Goal: Task Accomplishment & Management: Manage account settings

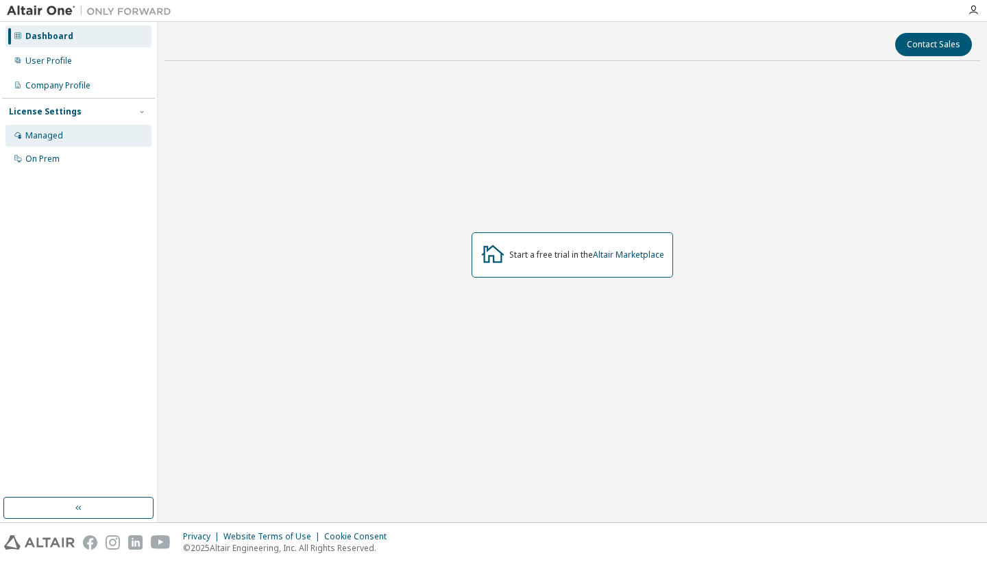
click at [44, 135] on div "Managed" at bounding box center [44, 135] width 38 height 11
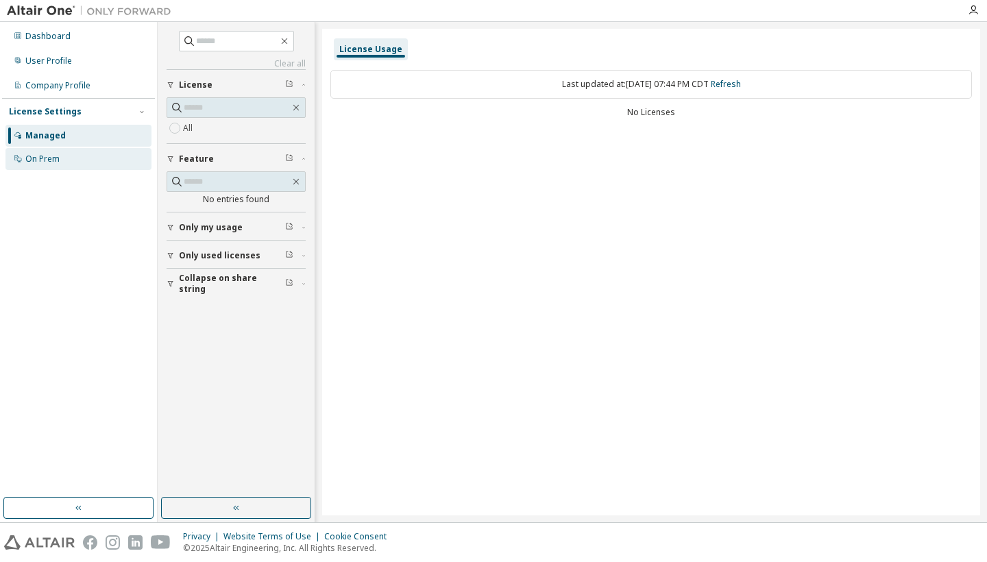
click at [49, 156] on div "On Prem" at bounding box center [42, 158] width 34 height 11
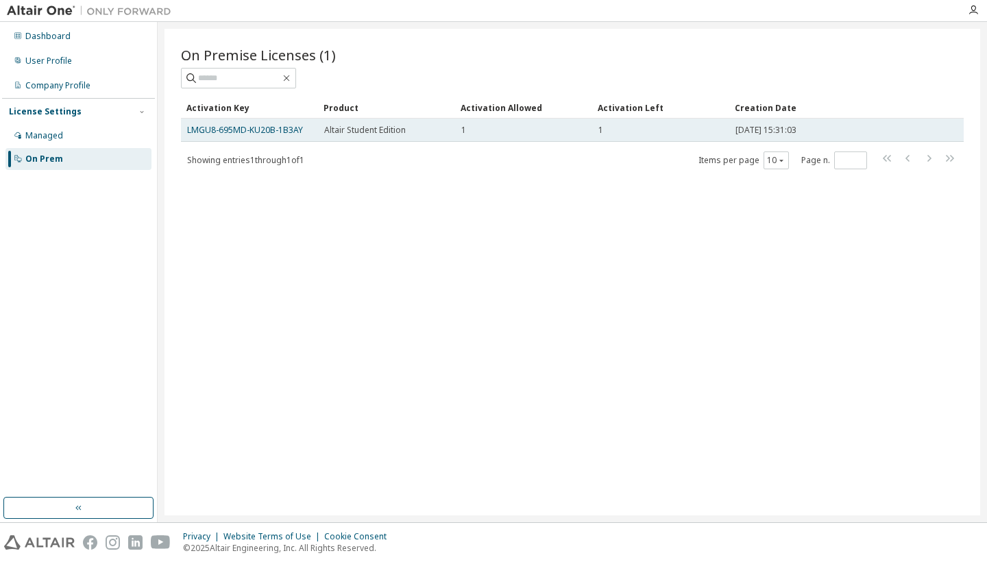
click at [282, 122] on td "LMGU8-695MD-KU20B-1B3AY" at bounding box center [249, 130] width 137 height 23
click at [282, 131] on link "LMGU8-695MD-KU20B-1B3AY" at bounding box center [245, 130] width 116 height 12
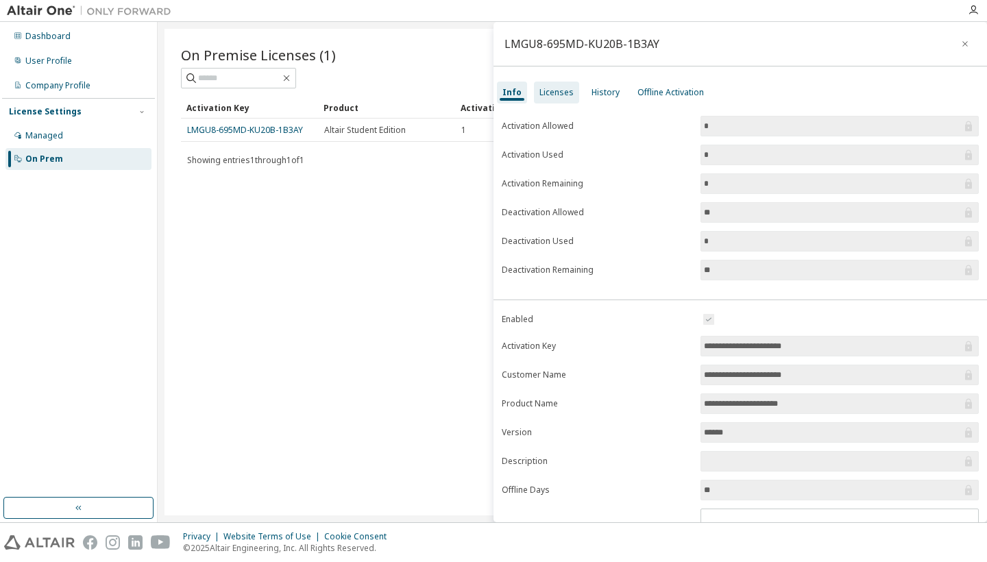
click at [554, 99] on div "Licenses" at bounding box center [556, 93] width 45 height 22
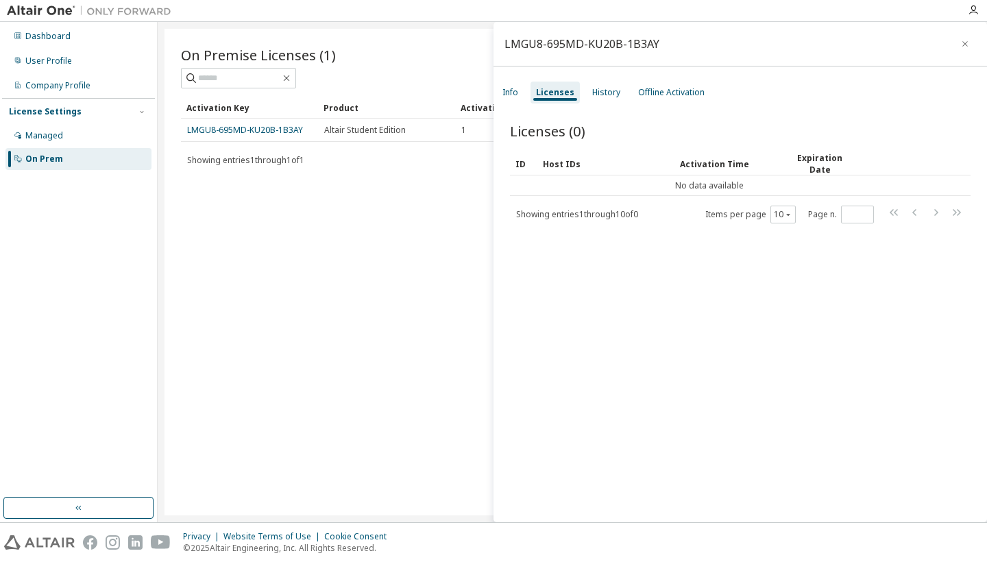
click at [581, 93] on div "Info Licenses History Offline Activation" at bounding box center [739, 92] width 493 height 25
click at [587, 93] on div "History" at bounding box center [606, 93] width 39 height 22
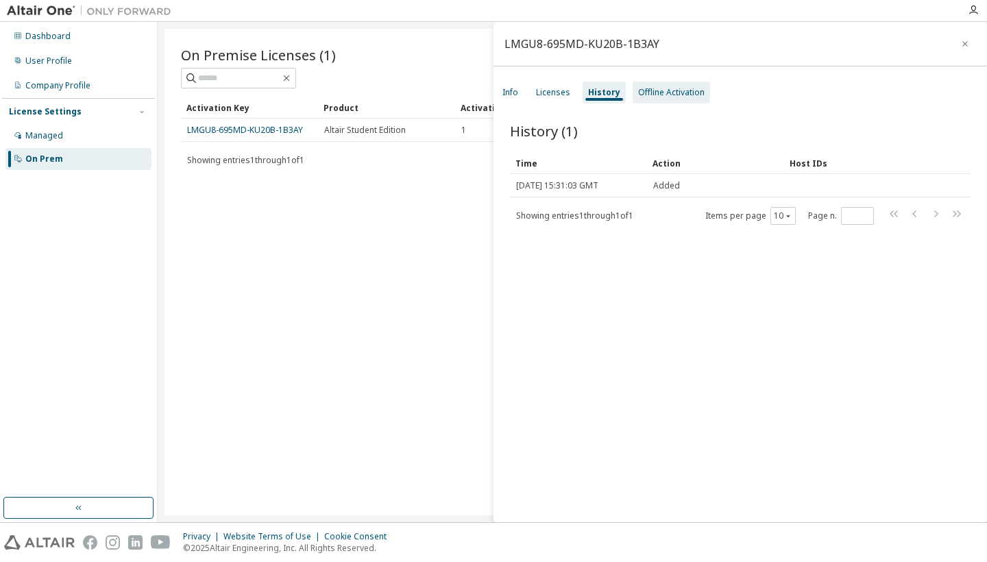
click at [659, 89] on div "Offline Activation" at bounding box center [671, 92] width 66 height 11
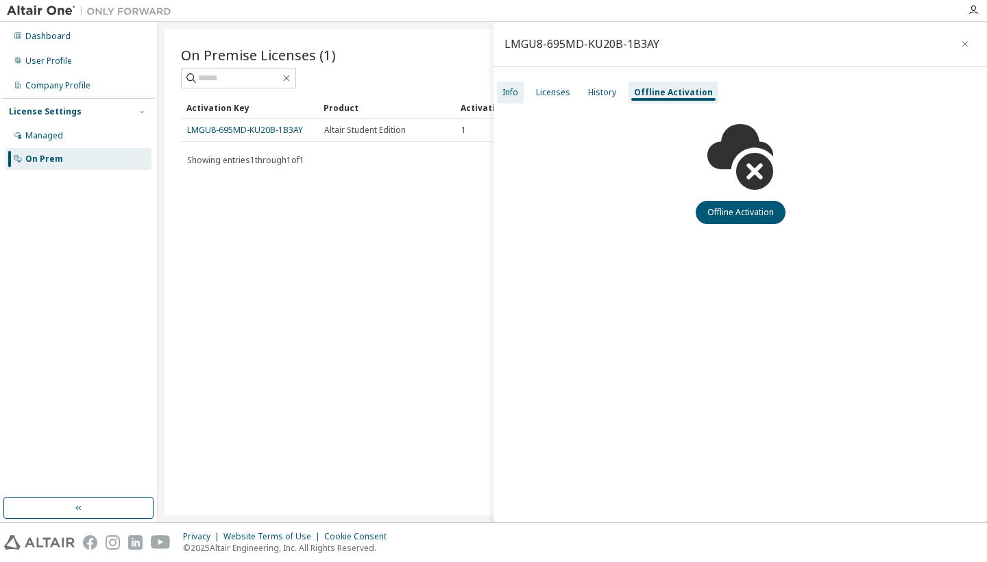
click at [520, 92] on div "Info" at bounding box center [510, 93] width 27 height 22
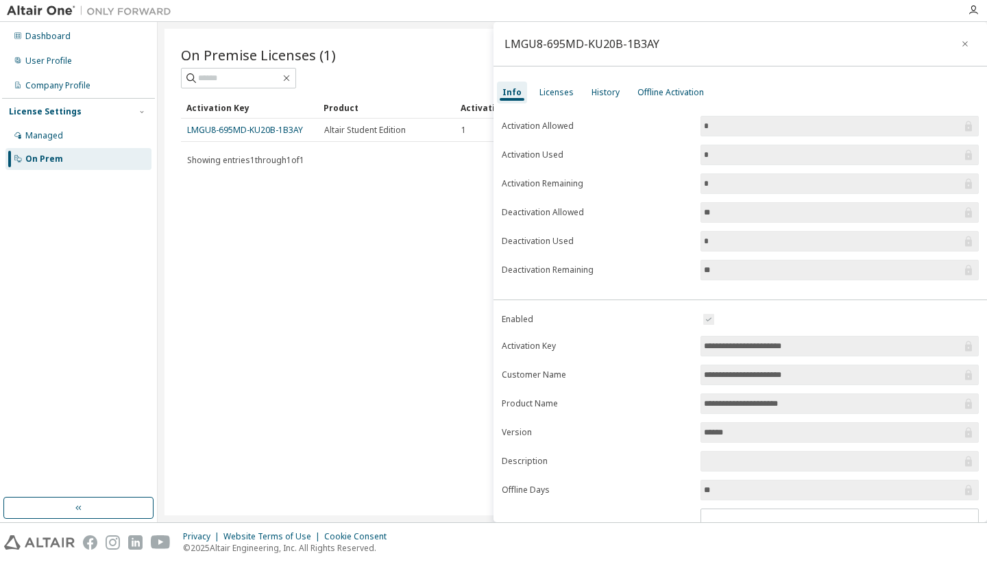
click at [330, 275] on div "On Premise Licenses (1) Clear Load Save Save As Field Operator Value Select fil…" at bounding box center [571, 272] width 815 height 487
click at [393, 199] on div "On Premise Licenses (1) Clear Load Save Save As Field Operator Value Select fil…" at bounding box center [571, 272] width 815 height 487
